Goal: Complete application form

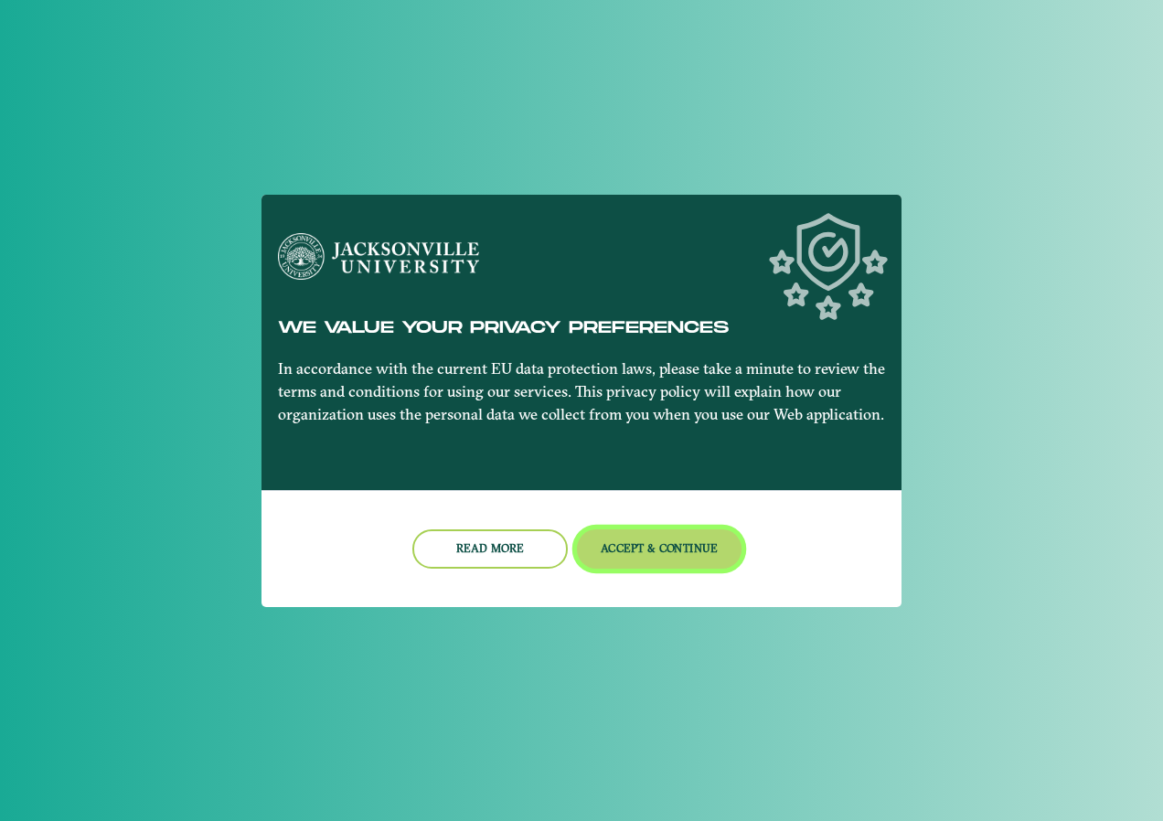
click at [645, 555] on button "Accept & Continue" at bounding box center [660, 549] width 166 height 39
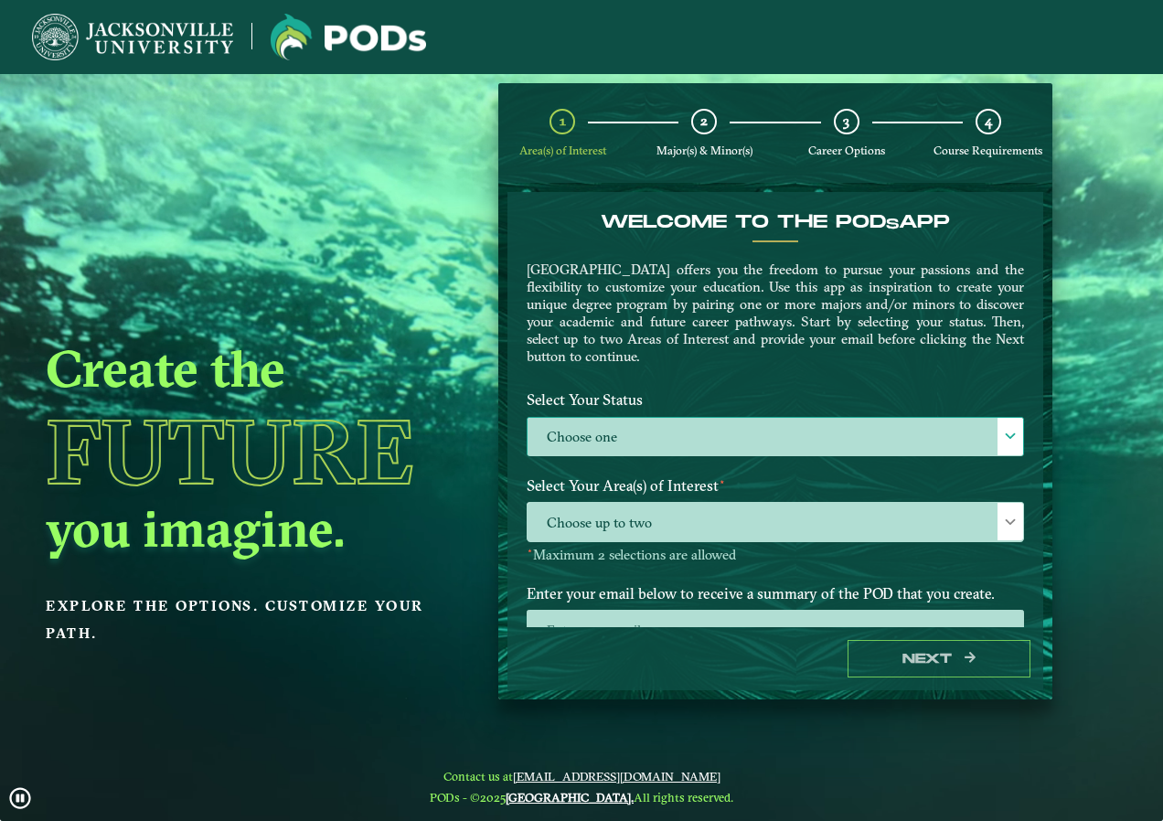
click at [608, 452] on label "Choose one" at bounding box center [776, 437] width 496 height 39
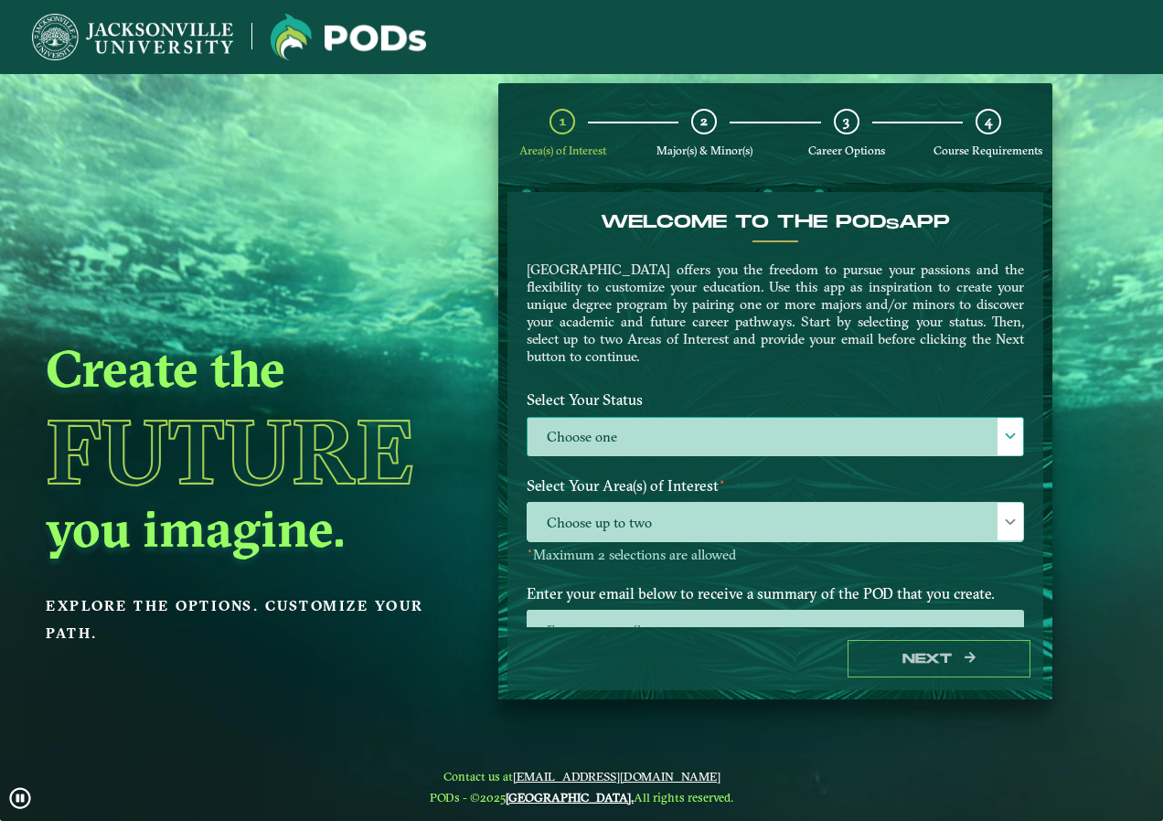
scroll to position [10, 84]
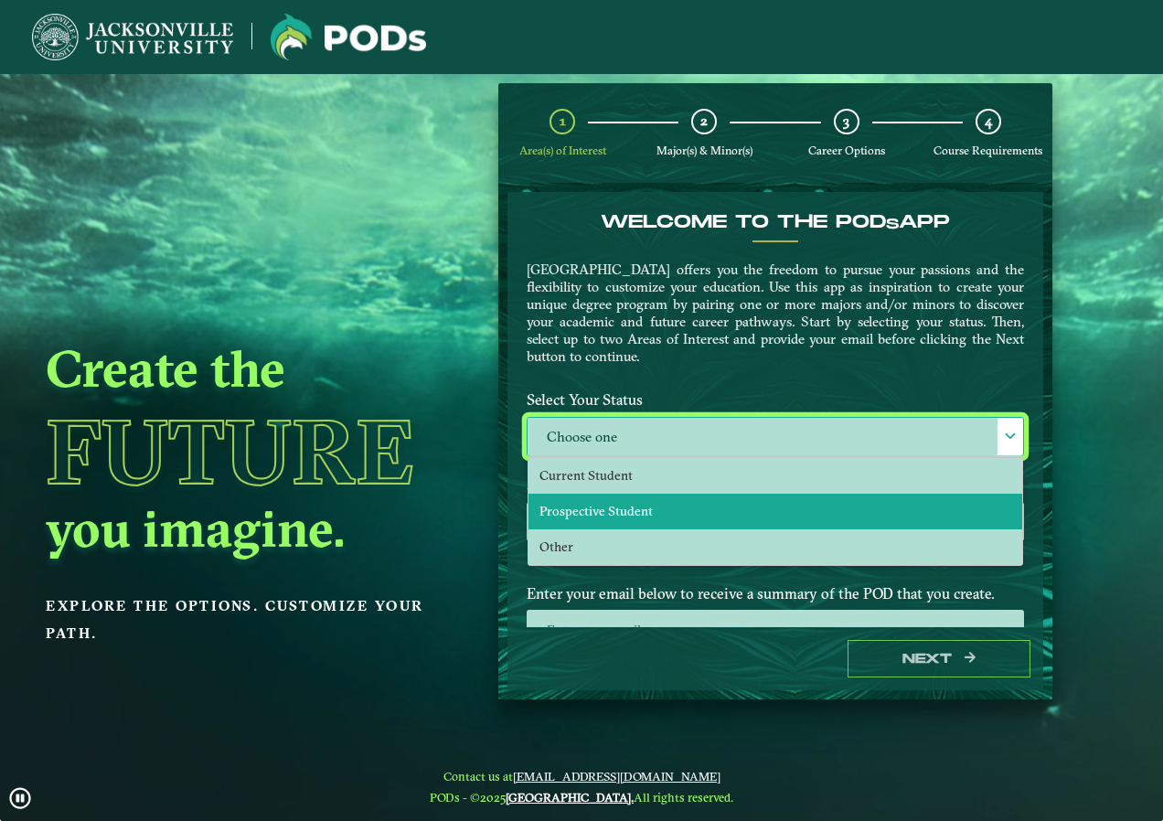
click at [650, 510] on li "Prospective Student" at bounding box center [776, 512] width 494 height 36
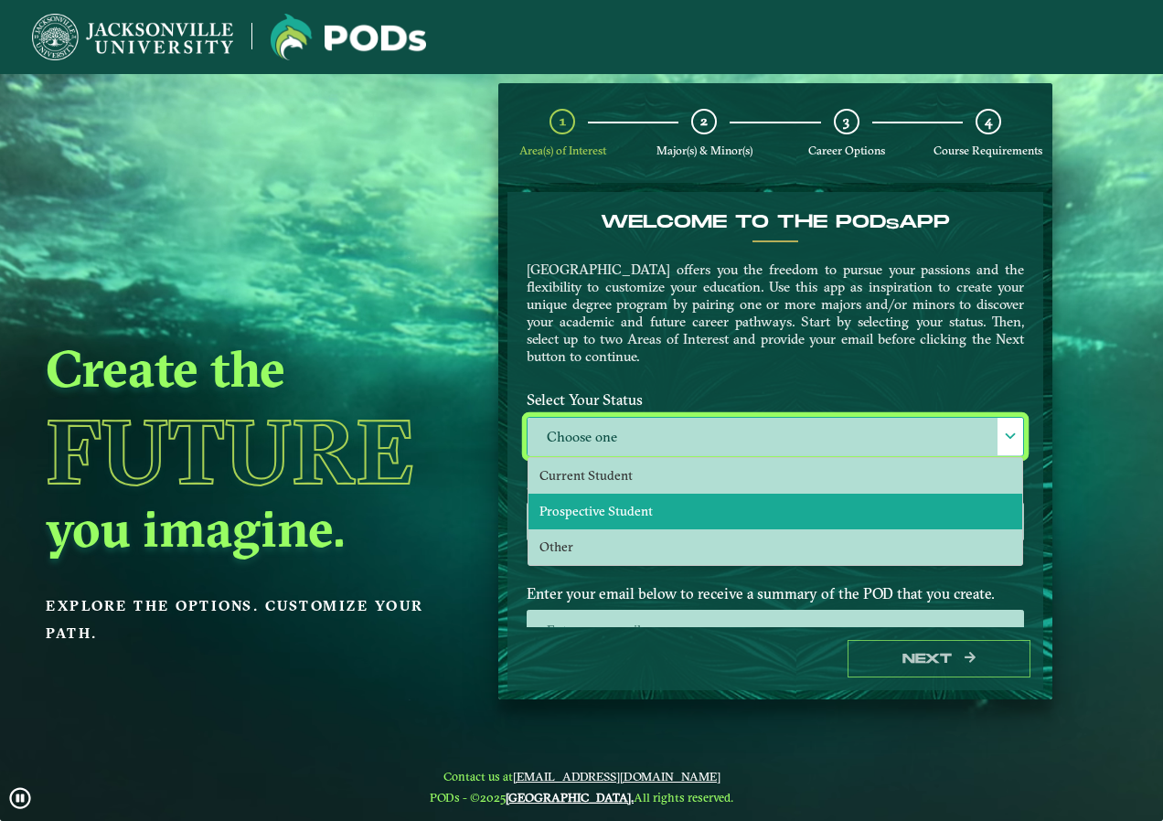
select select "[object Object]"
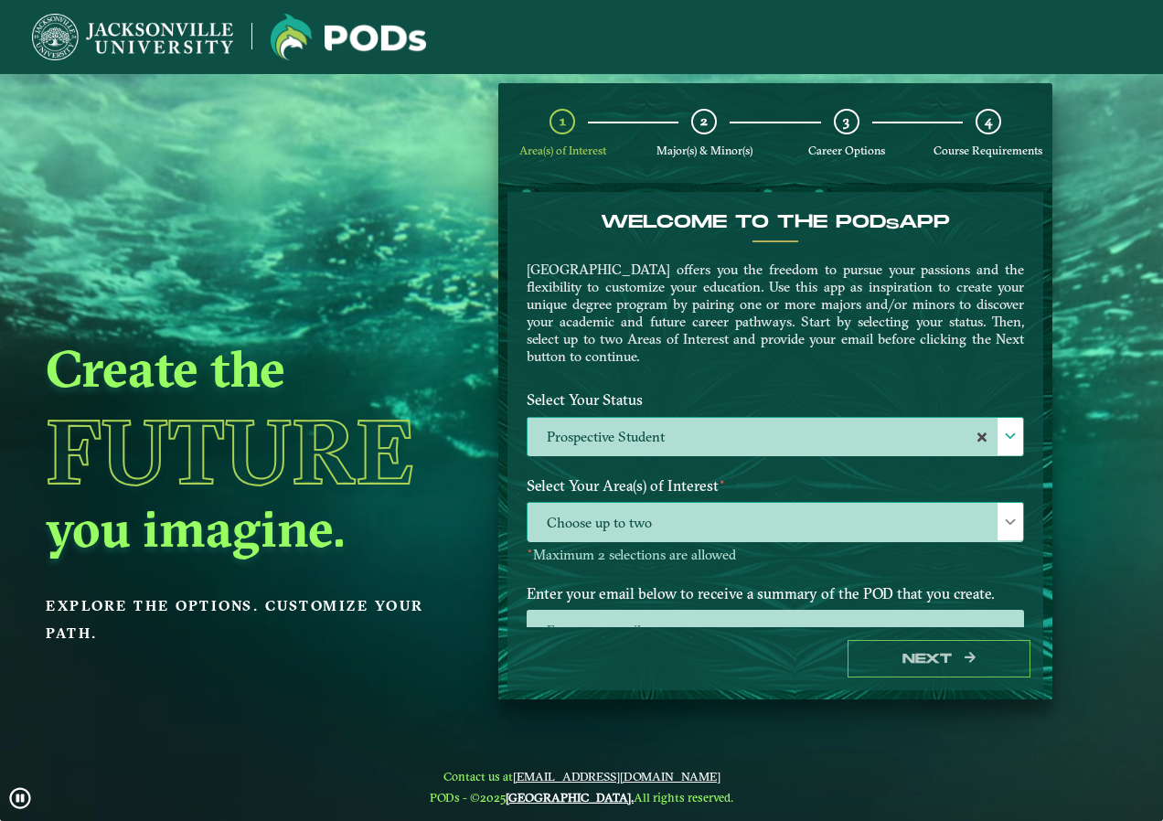
click at [648, 513] on span "Choose up to two" at bounding box center [776, 522] width 496 height 39
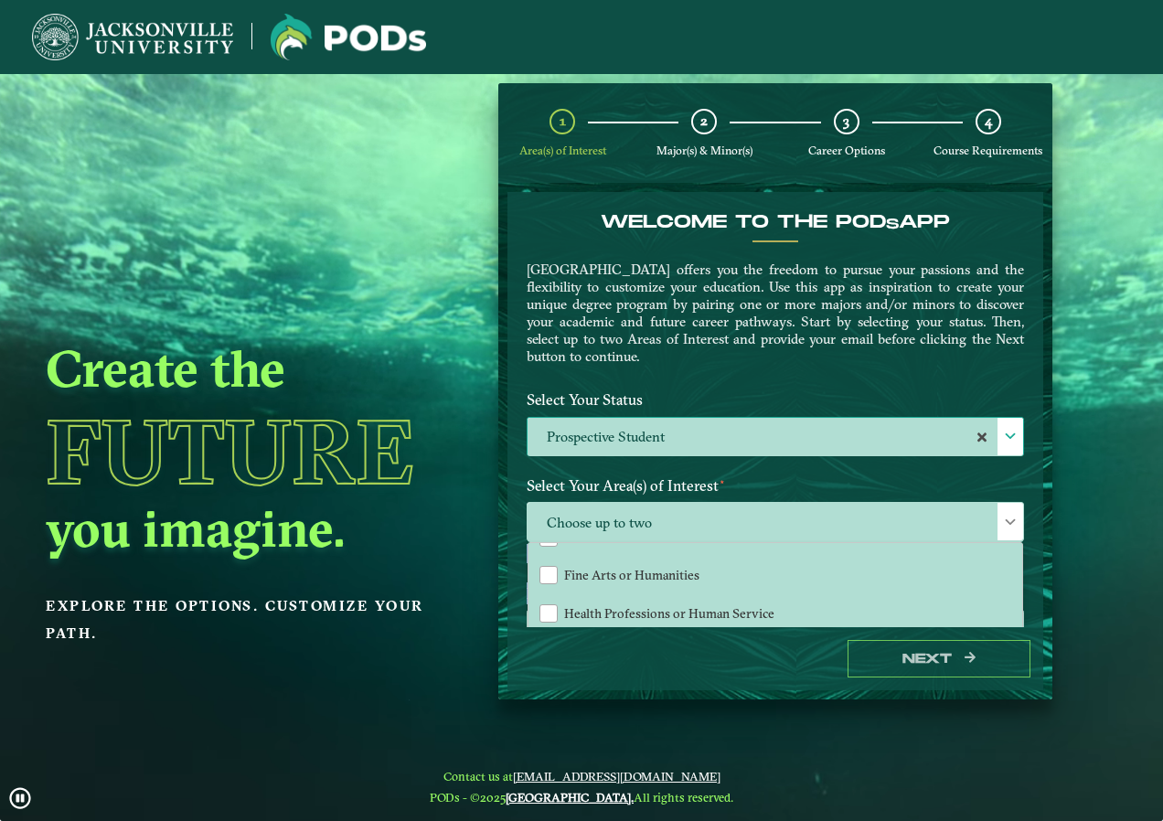
scroll to position [93, 0]
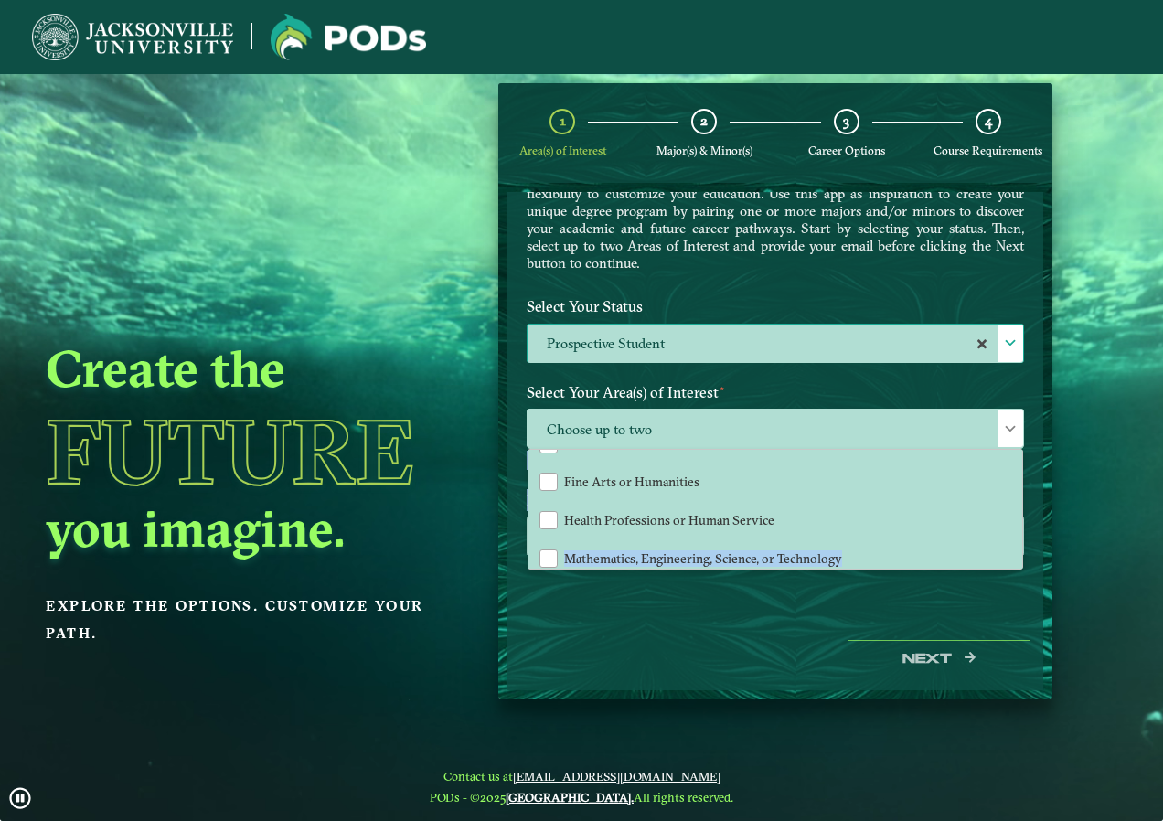
drag, startPoint x: 1013, startPoint y: 612, endPoint x: 1015, endPoint y: 623, distance: 11.1
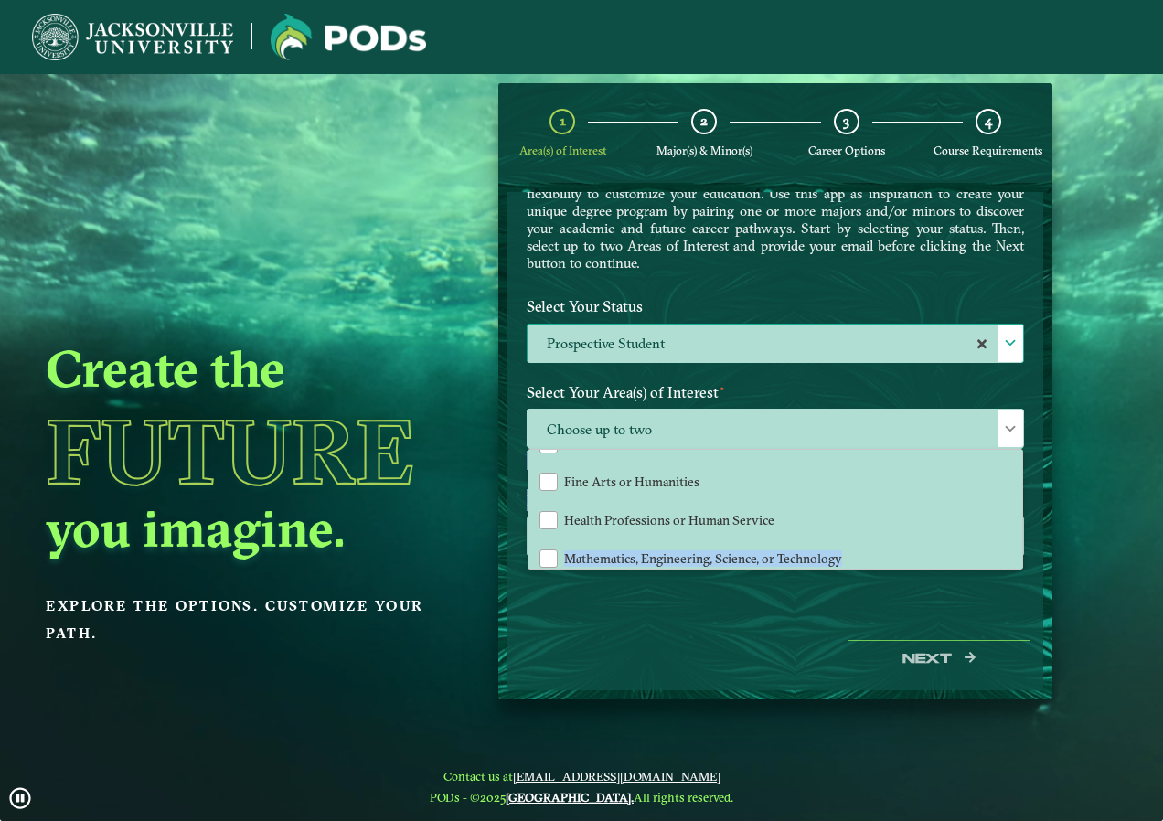
click at [1015, 623] on div "Welcome to the POD s app [GEOGRAPHIC_DATA] offers you the freedom to pursue you…" at bounding box center [776, 409] width 536 height 435
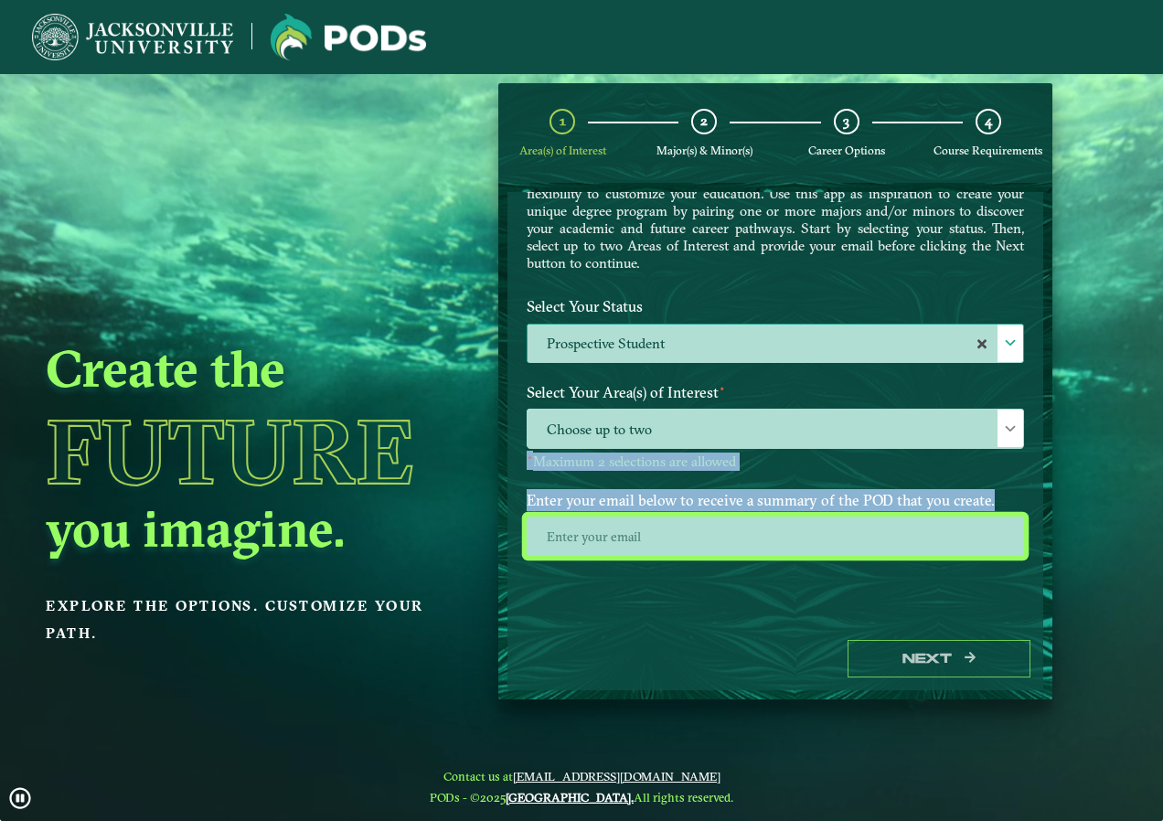
drag, startPoint x: 1015, startPoint y: 623, endPoint x: 907, endPoint y: 546, distance: 132.5
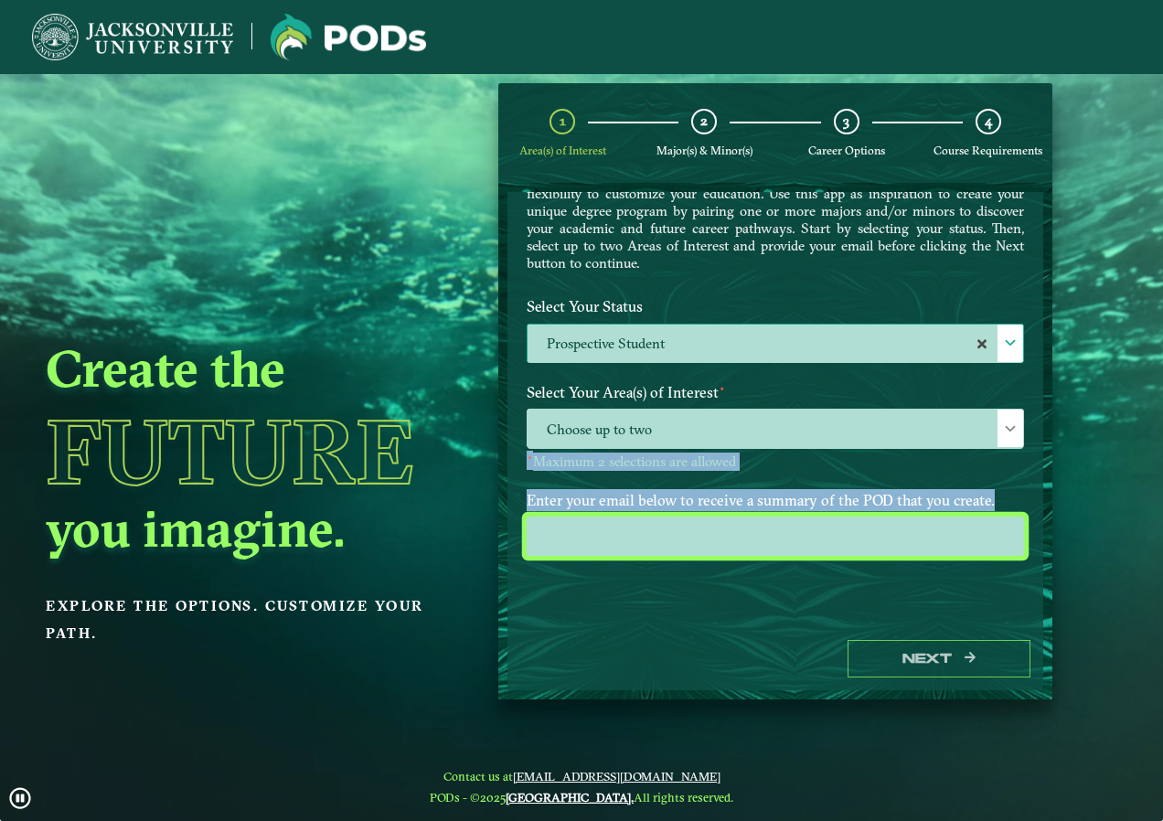
click at [907, 546] on input "email" at bounding box center [776, 536] width 498 height 39
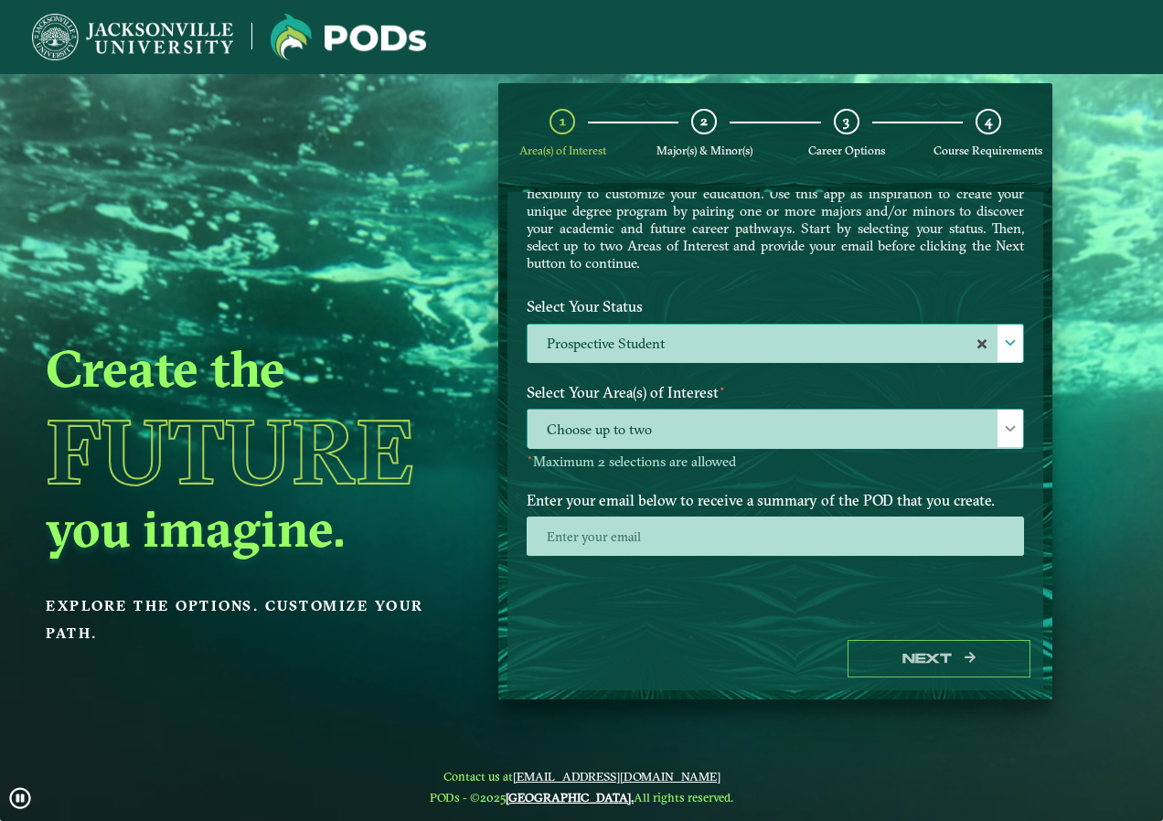
click at [889, 419] on span "Choose up to two" at bounding box center [776, 429] width 496 height 39
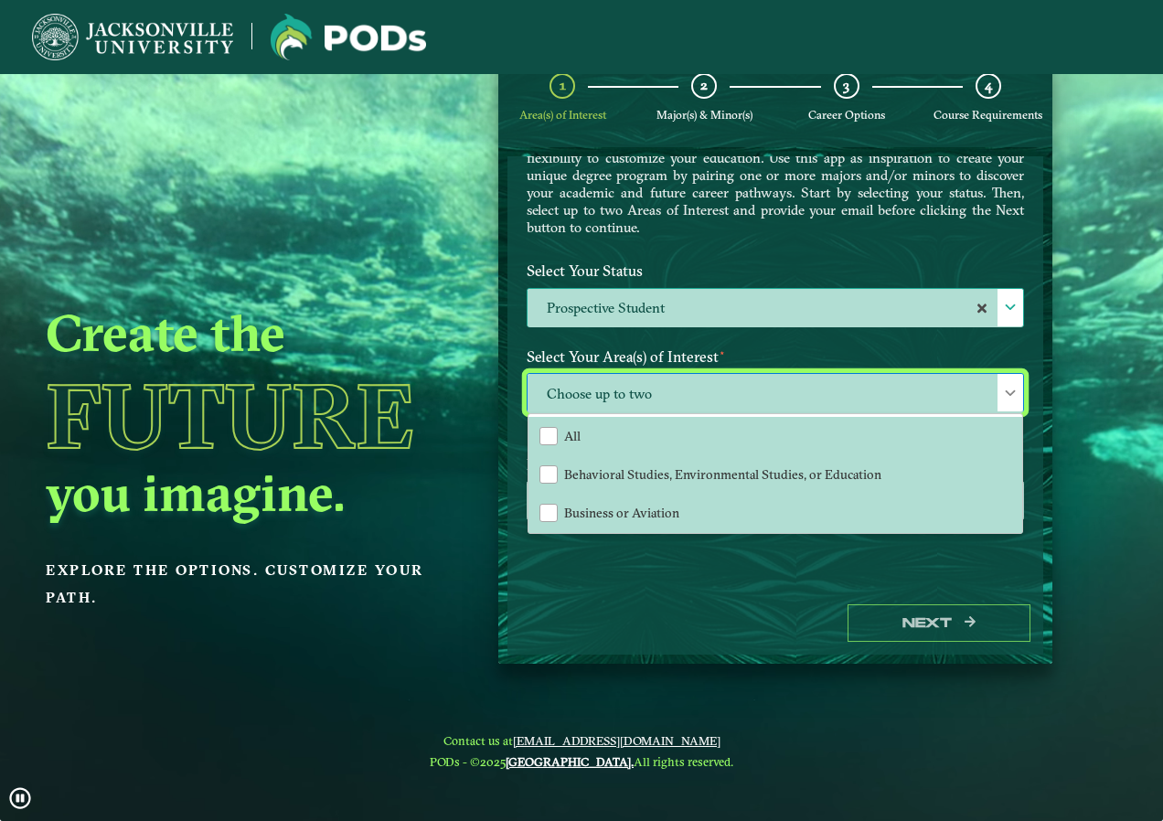
scroll to position [37, 0]
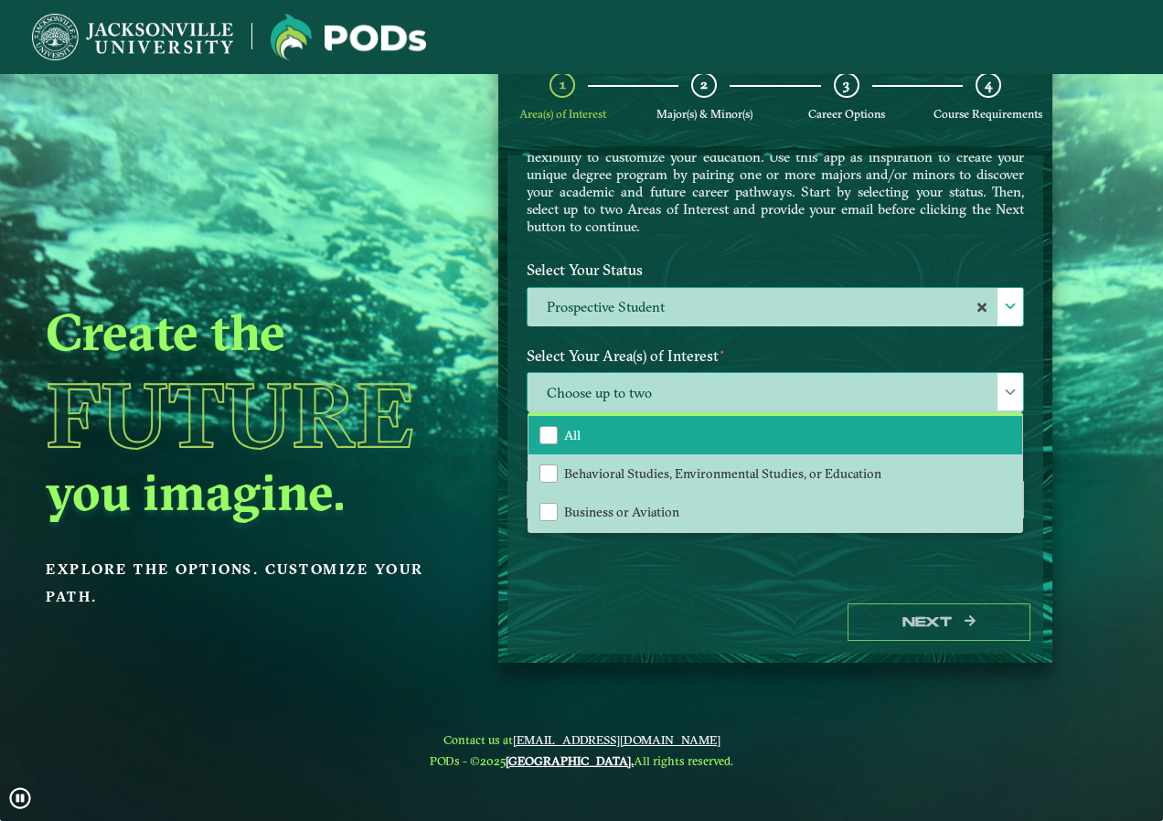
click at [551, 453] on li "All" at bounding box center [776, 435] width 494 height 38
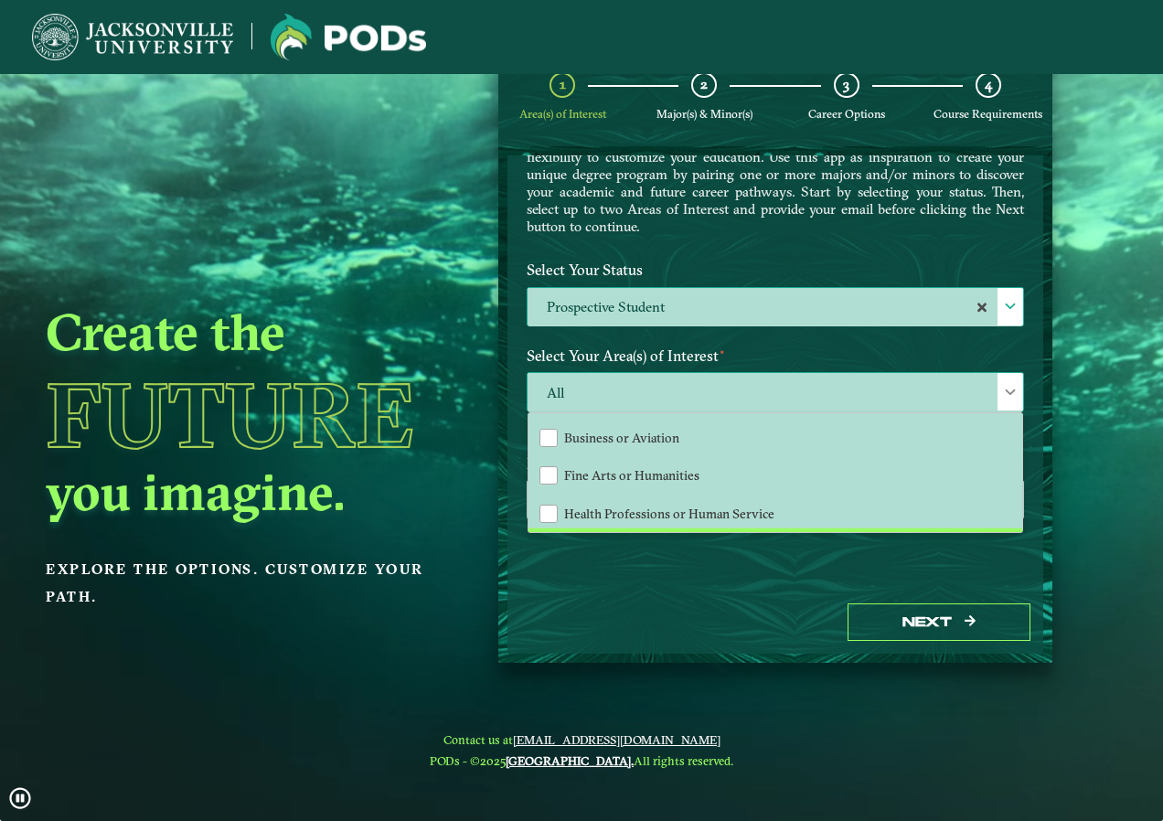
scroll to position [115, 0]
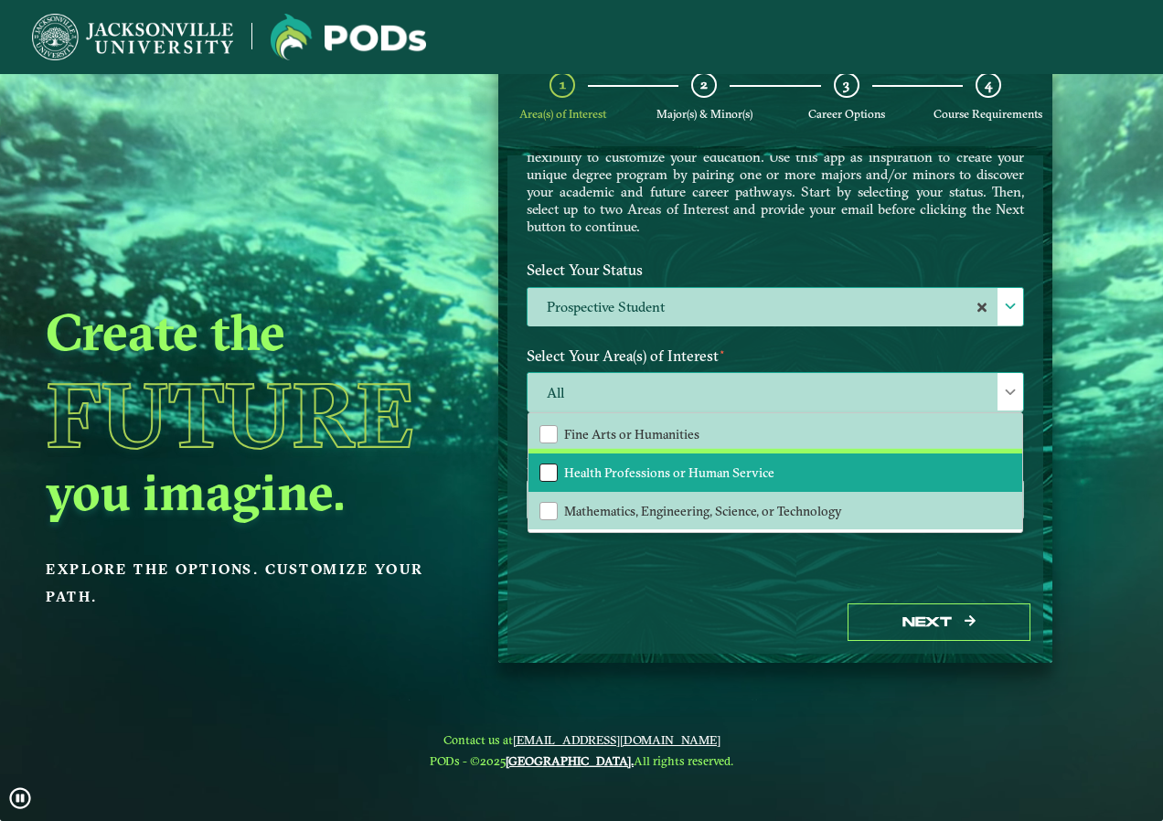
click at [551, 469] on div "Health Professions or Human Service" at bounding box center [549, 473] width 18 height 18
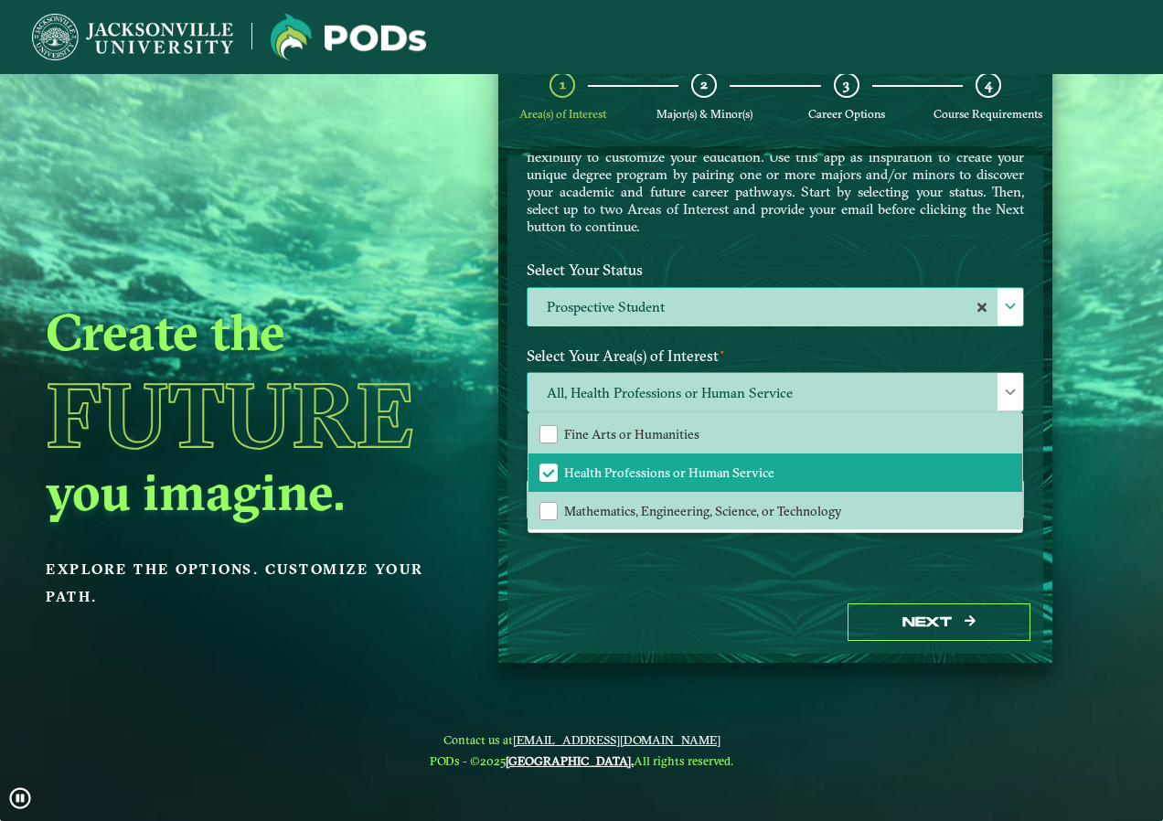
click at [1012, 381] on div at bounding box center [1011, 391] width 26 height 37
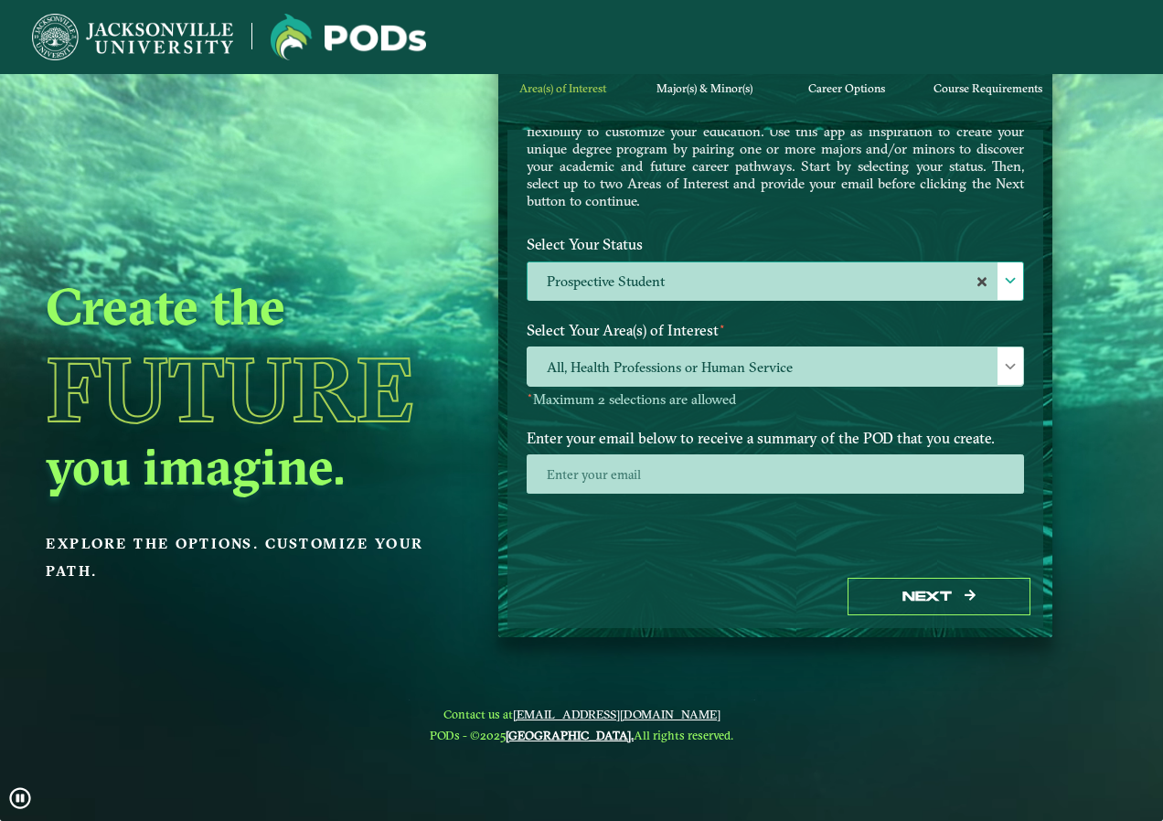
scroll to position [74, 0]
